Goal: Task Accomplishment & Management: Complete application form

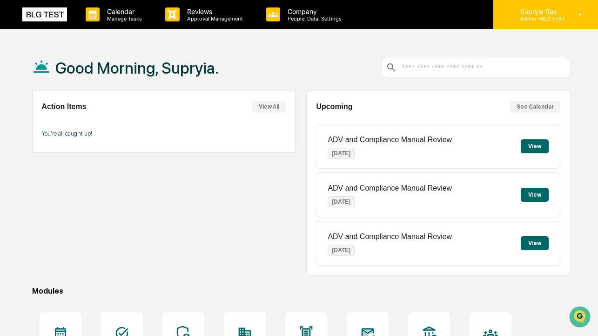
click at [535, 18] on p "Admin • BLG TEST" at bounding box center [539, 18] width 52 height 7
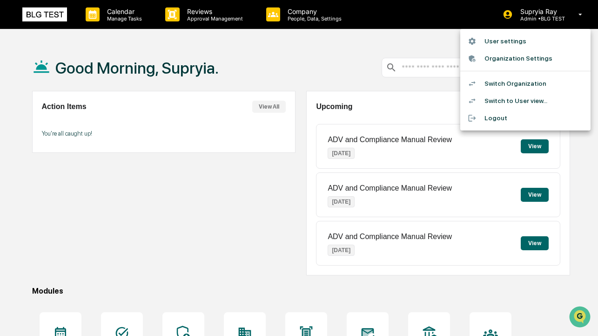
click at [514, 101] on li "Switch to User view..." at bounding box center [525, 100] width 130 height 17
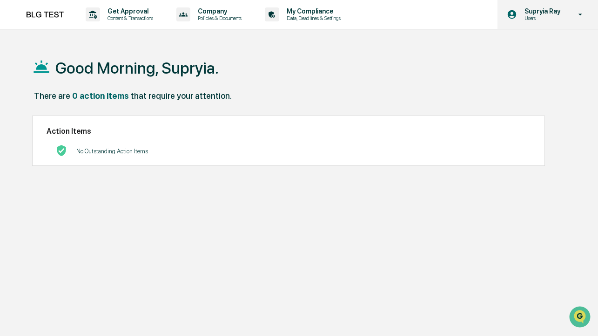
click at [534, 20] on p "Users" at bounding box center [541, 18] width 48 height 7
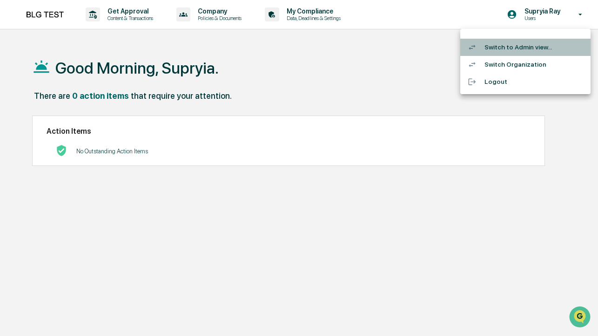
click at [514, 47] on li "Switch to Admin view..." at bounding box center [525, 47] width 130 height 17
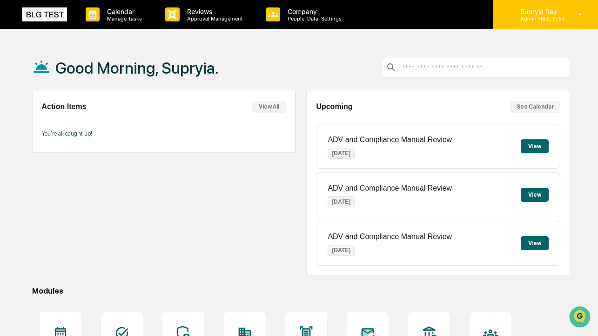
click at [538, 18] on p "Admin • BLG TEST" at bounding box center [539, 18] width 52 height 7
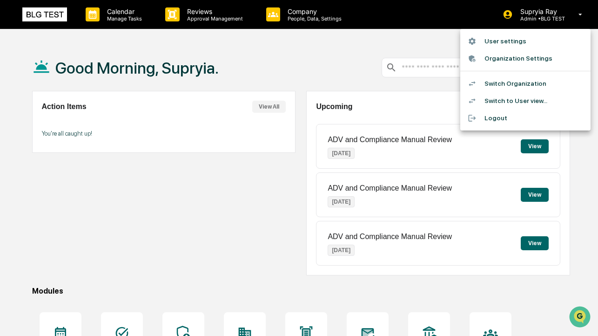
click at [504, 40] on li "User settings" at bounding box center [525, 41] width 130 height 17
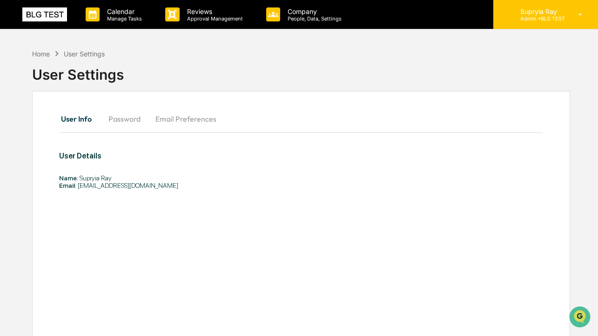
click at [555, 15] on p "Supryia Ray" at bounding box center [539, 11] width 52 height 8
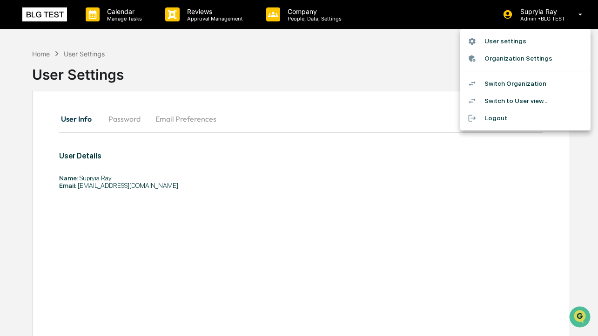
click at [534, 100] on li "Switch to User view..." at bounding box center [525, 100] width 130 height 17
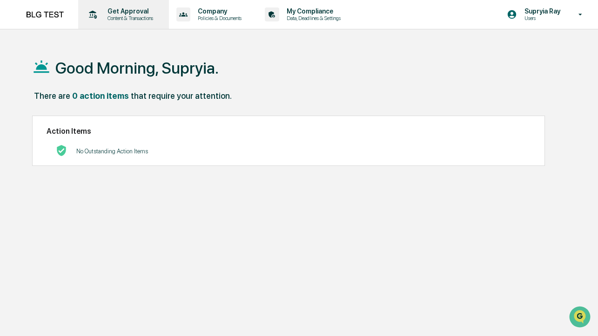
click at [127, 15] on p "Content & Transactions" at bounding box center [129, 18] width 58 height 7
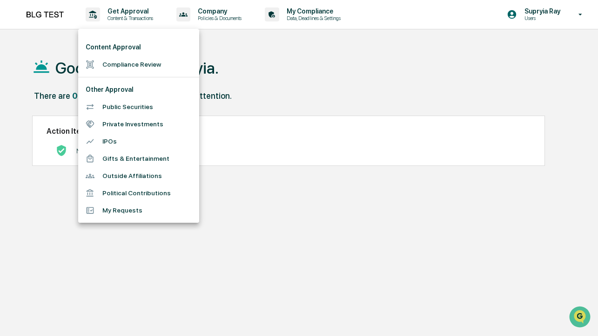
click at [124, 16] on div at bounding box center [299, 168] width 598 height 336
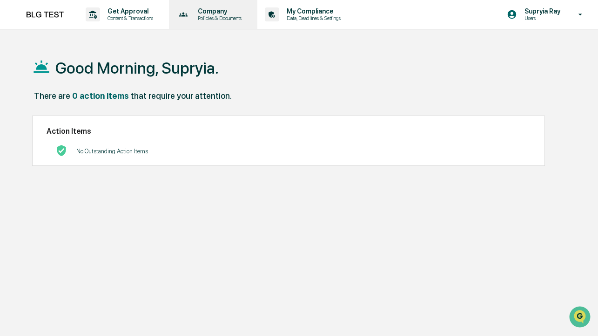
click at [218, 13] on p "Company" at bounding box center [218, 10] width 56 height 7
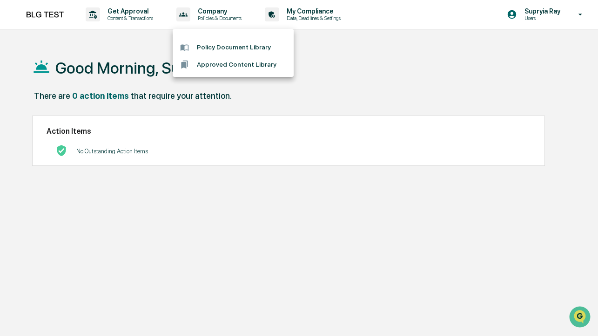
click at [128, 11] on div at bounding box center [299, 168] width 598 height 336
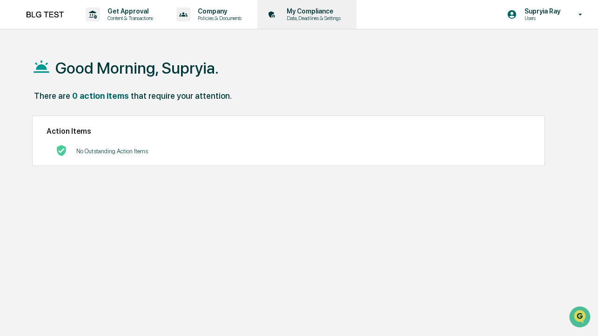
click at [328, 18] on p "Data, Deadlines & Settings" at bounding box center [312, 18] width 66 height 7
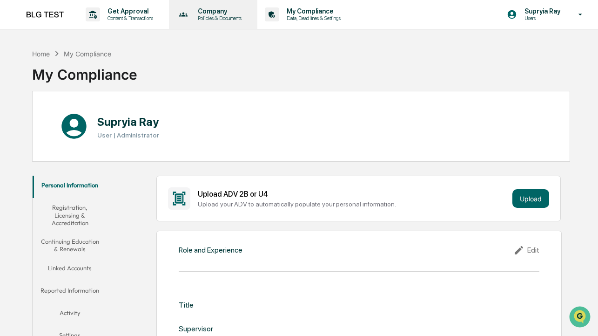
click at [231, 10] on p "Company" at bounding box center [218, 10] width 56 height 7
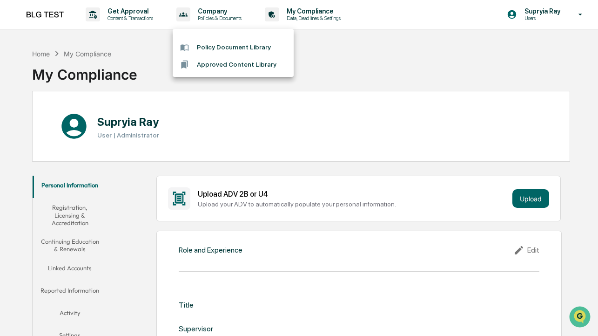
click at [219, 15] on div at bounding box center [299, 168] width 598 height 336
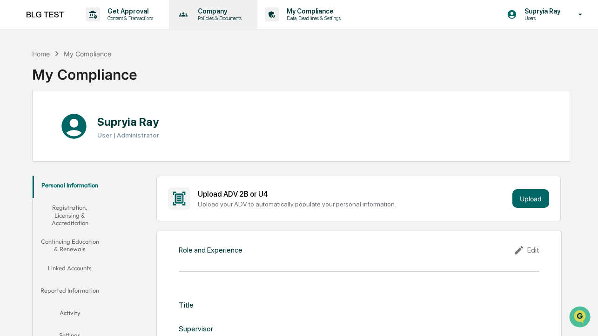
click at [222, 20] on p "Policies & Documents" at bounding box center [218, 18] width 56 height 7
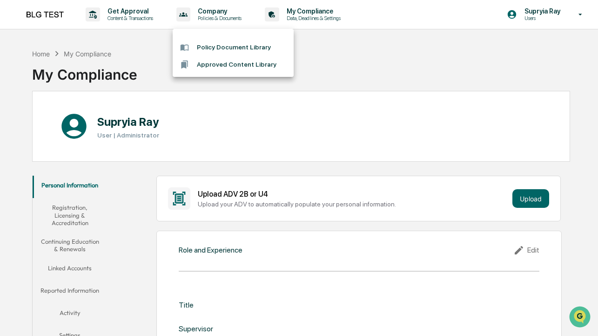
click at [533, 14] on div at bounding box center [299, 168] width 598 height 336
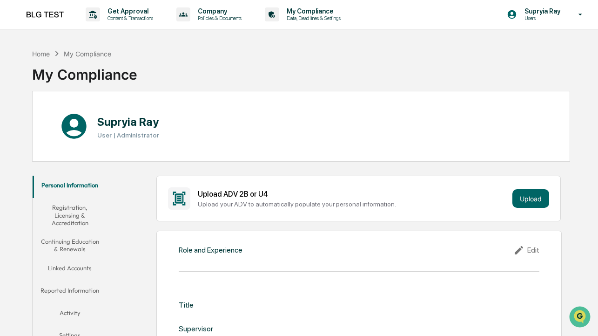
click at [40, 49] on div "Home My Compliance" at bounding box center [71, 53] width 79 height 10
click at [41, 51] on div "Home" at bounding box center [41, 54] width 18 height 8
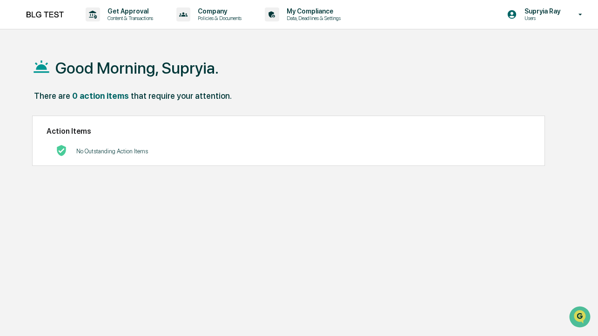
click at [58, 12] on img at bounding box center [44, 14] width 45 height 14
click at [539, 12] on p "Supryia Ray" at bounding box center [541, 10] width 48 height 7
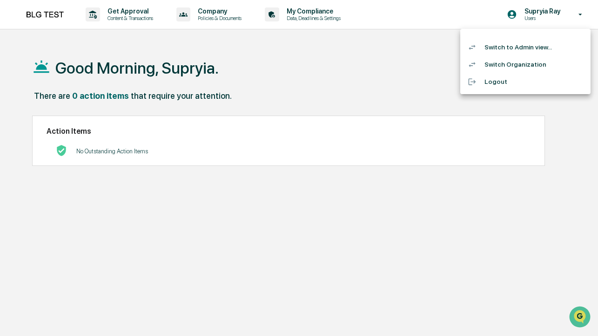
click at [514, 48] on li "Switch to Admin view..." at bounding box center [525, 47] width 130 height 17
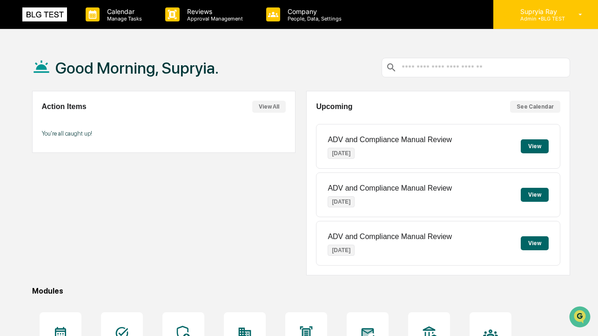
click at [547, 16] on p "Admin • BLG TEST" at bounding box center [539, 18] width 52 height 7
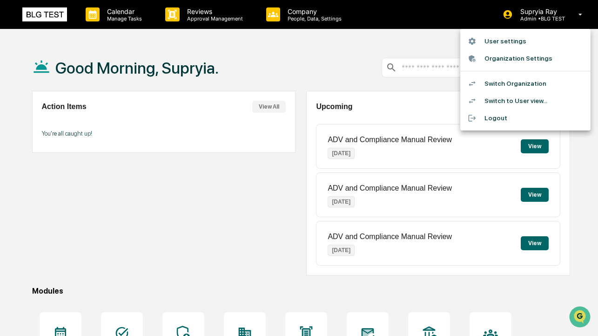
click at [507, 104] on li "Switch to User view..." at bounding box center [525, 100] width 130 height 17
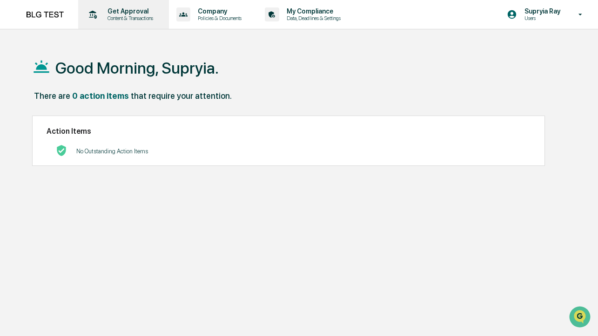
click at [143, 19] on p "Content & Transactions" at bounding box center [129, 18] width 58 height 7
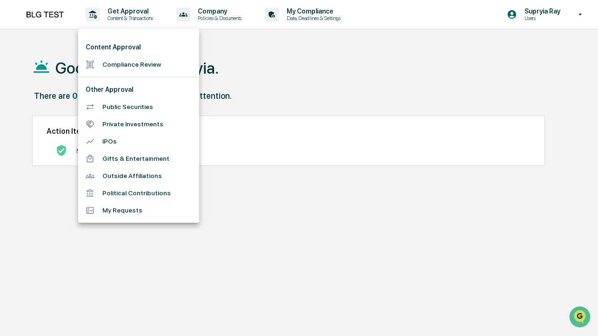
click at [143, 177] on li "Outside Affiliations" at bounding box center [138, 175] width 121 height 17
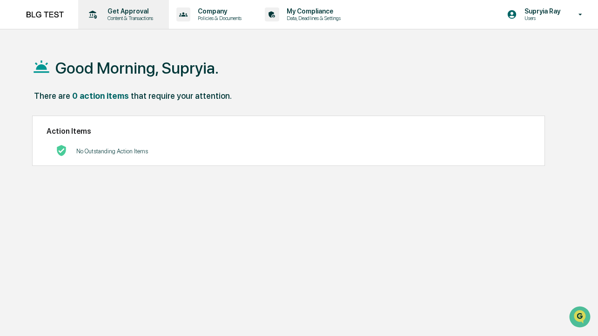
click at [140, 11] on p "Get Approval" at bounding box center [129, 10] width 58 height 7
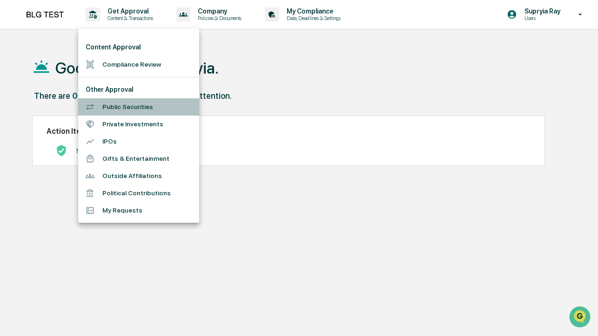
click at [124, 108] on li "Public Securities" at bounding box center [138, 106] width 121 height 17
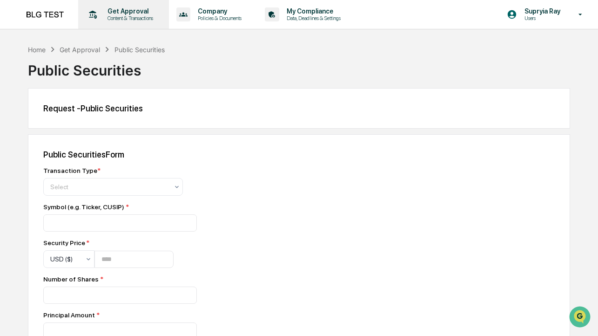
click at [116, 18] on p "Content & Transactions" at bounding box center [129, 18] width 58 height 7
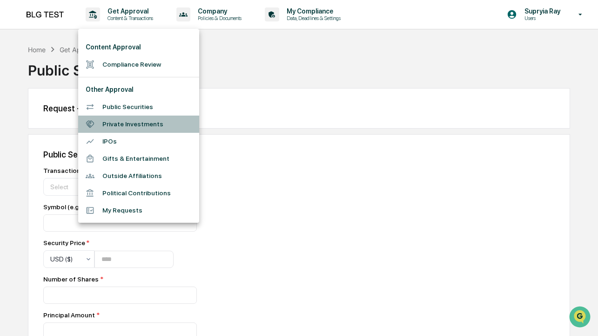
click at [117, 121] on li "Private Investments" at bounding box center [138, 123] width 121 height 17
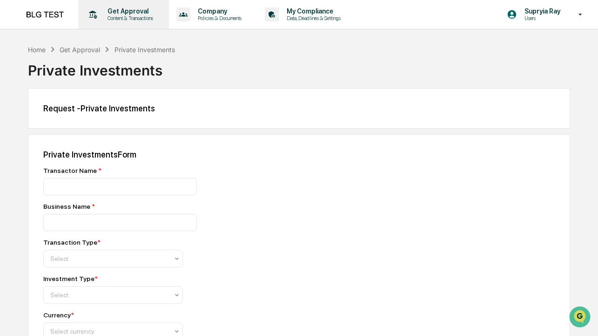
click at [132, 13] on p "Get Approval" at bounding box center [129, 10] width 58 height 7
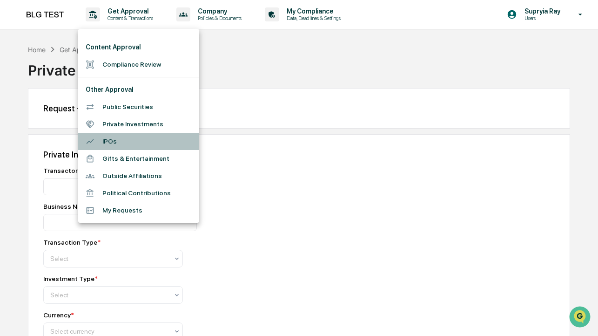
click at [112, 143] on li "IPOs" at bounding box center [138, 141] width 121 height 17
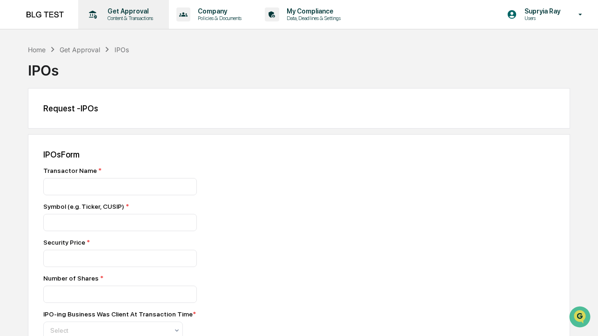
click at [131, 18] on p "Content & Transactions" at bounding box center [129, 18] width 58 height 7
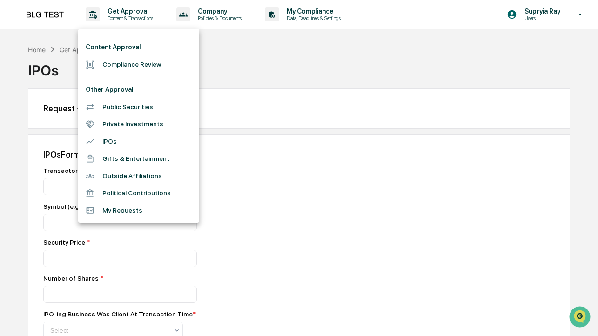
click at [123, 161] on li "Gifts & Entertainment" at bounding box center [138, 158] width 121 height 17
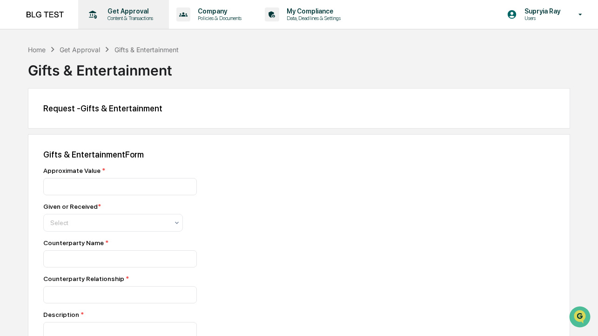
click at [138, 18] on p "Content & Transactions" at bounding box center [129, 18] width 58 height 7
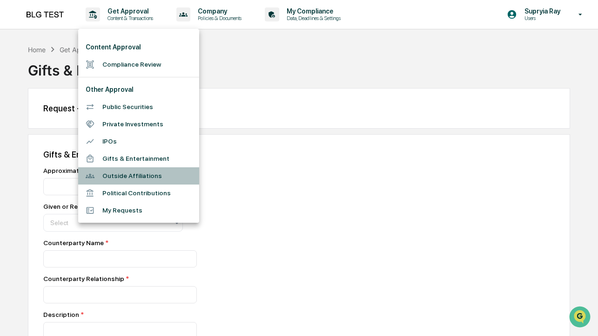
click at [125, 172] on li "Outside Affiliations" at bounding box center [138, 175] width 121 height 17
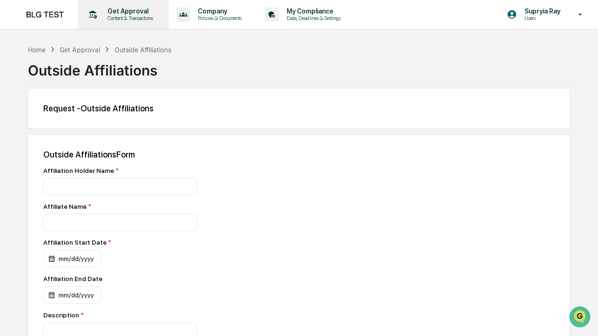
click at [139, 16] on p "Content & Transactions" at bounding box center [129, 18] width 58 height 7
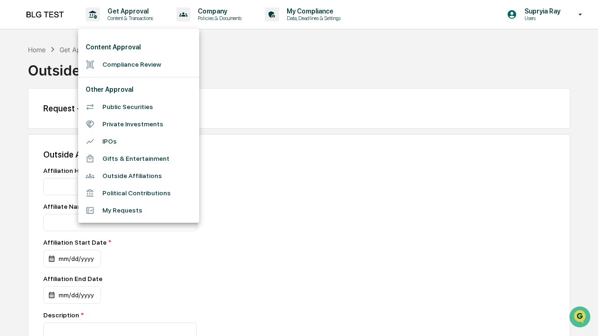
click at [142, 193] on li "Political Contributions" at bounding box center [138, 192] width 121 height 17
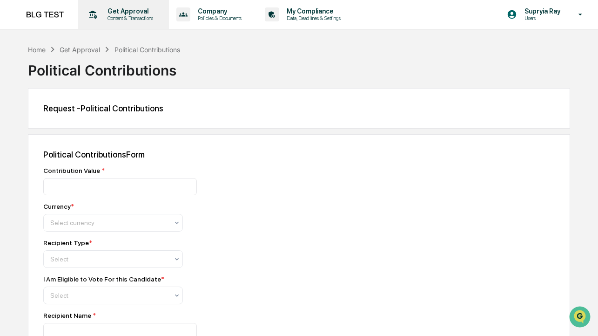
click at [146, 15] on p "Content & Transactions" at bounding box center [129, 18] width 58 height 7
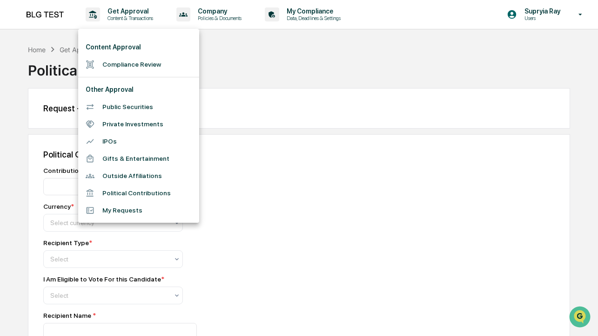
click at [123, 210] on li "My Requests" at bounding box center [138, 210] width 121 height 17
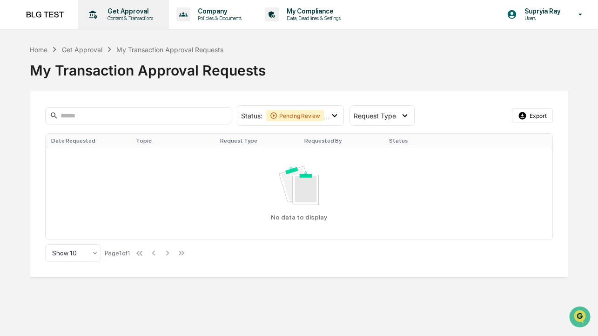
click at [131, 14] on p "Get Approval" at bounding box center [129, 10] width 58 height 7
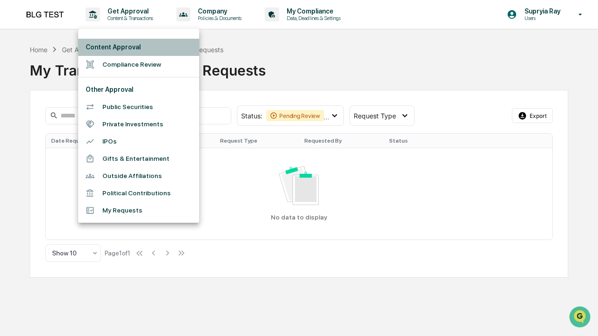
click at [128, 46] on li "Content Approval" at bounding box center [138, 47] width 121 height 17
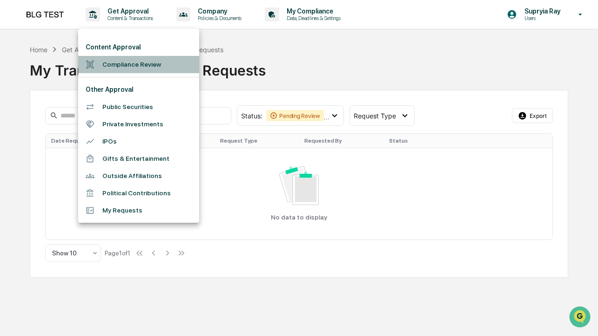
click at [129, 64] on li "Compliance Review" at bounding box center [138, 64] width 121 height 17
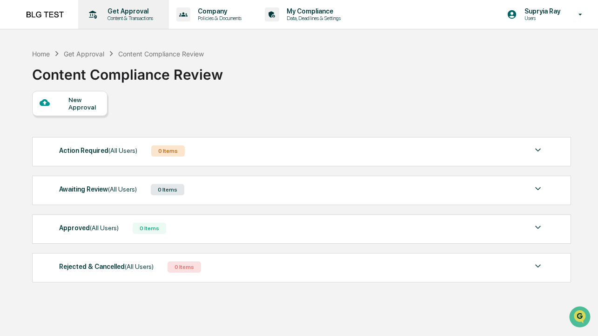
click at [121, 13] on p "Get Approval" at bounding box center [129, 10] width 58 height 7
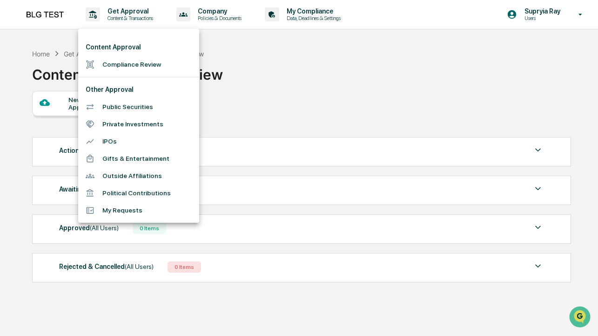
click at [339, 81] on div at bounding box center [299, 168] width 598 height 336
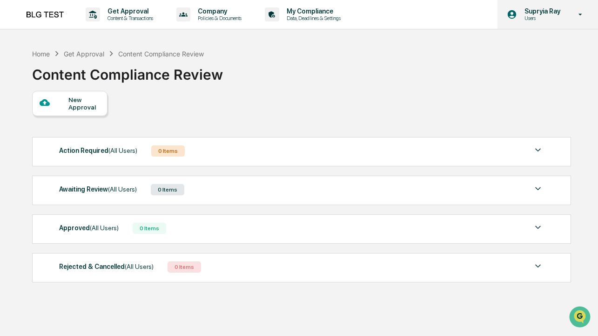
click at [537, 9] on p "Supryia Ray" at bounding box center [541, 10] width 48 height 7
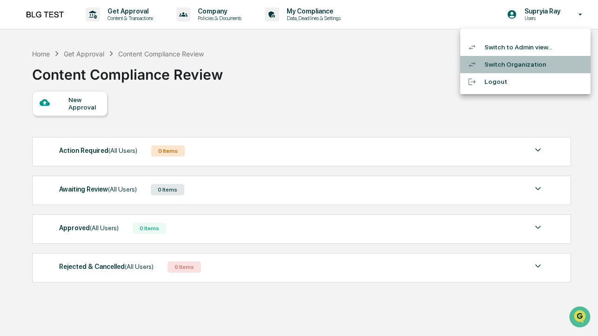
click at [507, 66] on li "Switch Organization" at bounding box center [525, 64] width 130 height 17
